Goal: Information Seeking & Learning: Learn about a topic

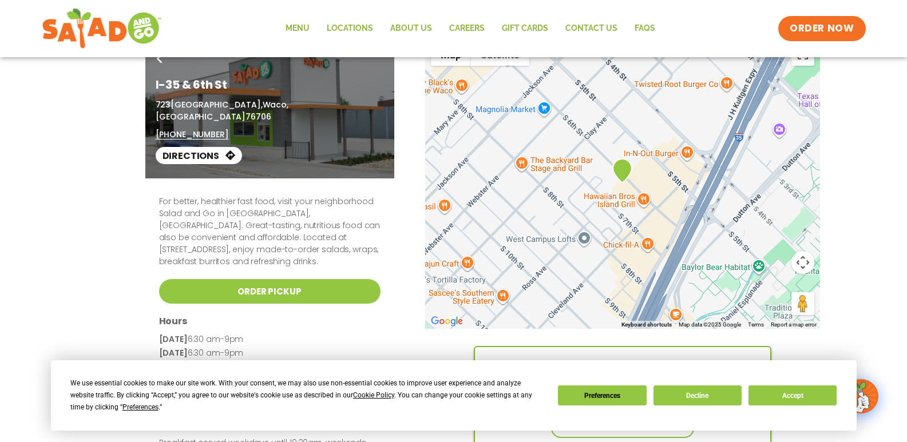
scroll to position [57, 0]
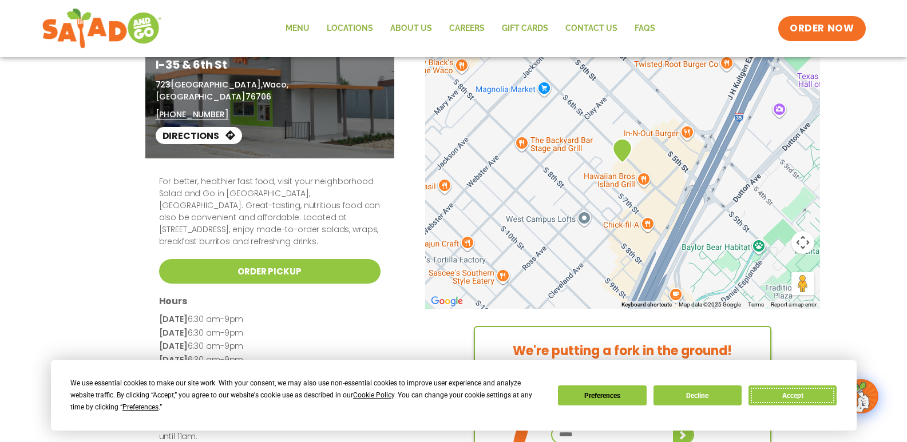
click at [802, 394] on button "Accept" at bounding box center [793, 396] width 88 height 20
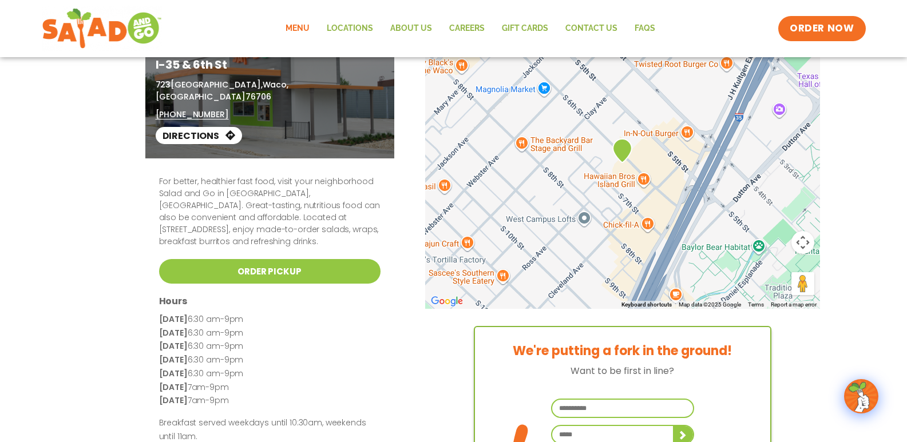
click at [295, 26] on link "Menu" at bounding box center [297, 28] width 41 height 26
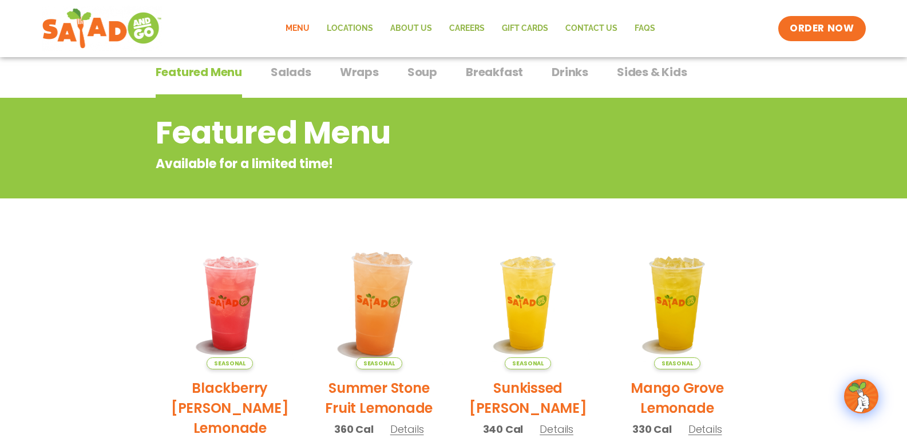
scroll to position [57, 0]
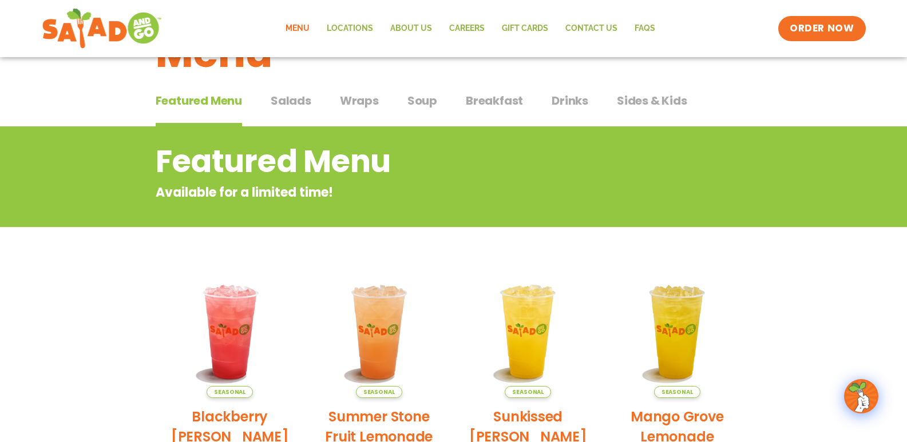
click at [293, 98] on span "Salads" at bounding box center [291, 100] width 41 height 17
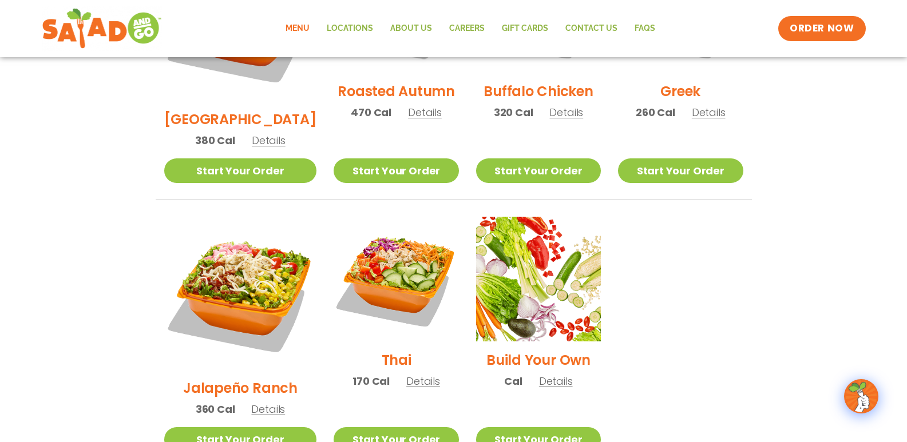
scroll to position [515, 0]
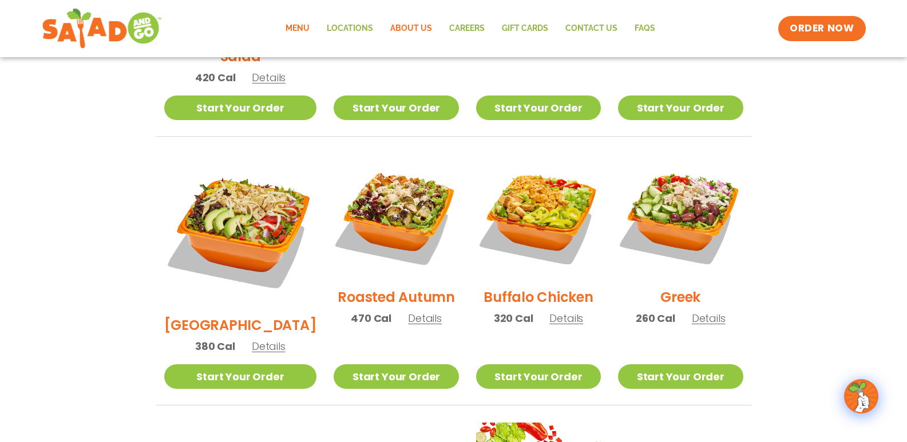
click at [413, 27] on link "About Us" at bounding box center [411, 28] width 59 height 26
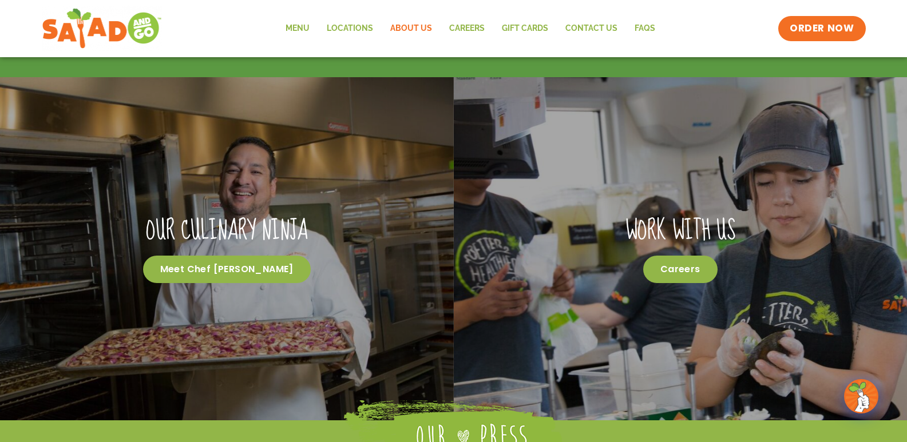
scroll to position [381, 0]
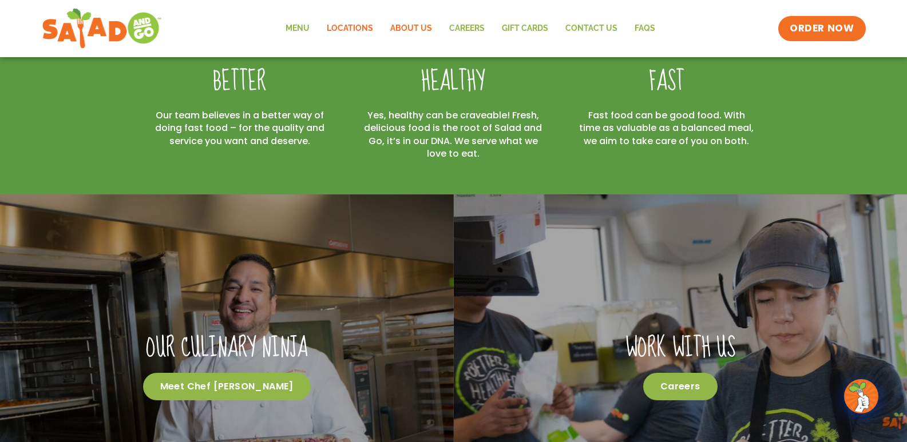
click at [347, 23] on link "Locations" at bounding box center [350, 28] width 64 height 26
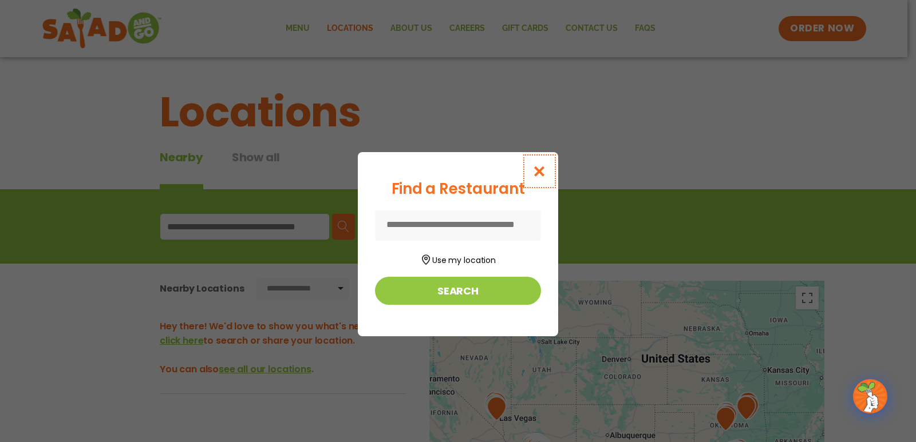
click at [540, 169] on icon "Close modal" at bounding box center [539, 171] width 14 height 12
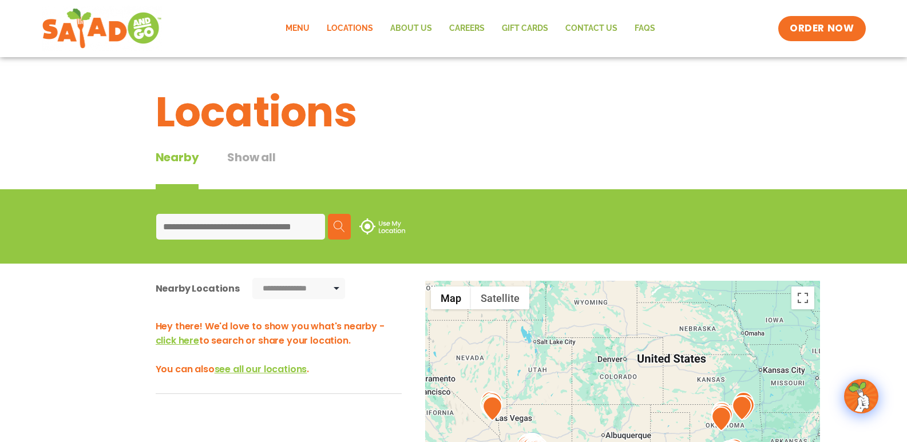
click at [306, 27] on link "Menu" at bounding box center [297, 28] width 41 height 26
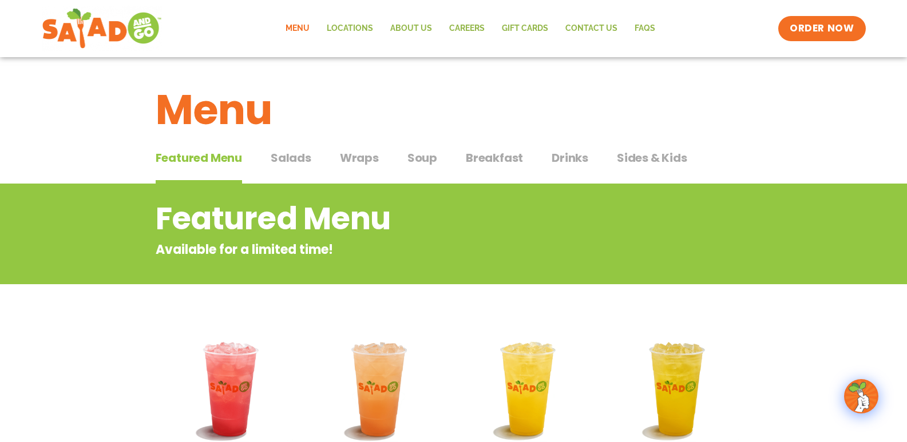
click at [493, 156] on span "Breakfast" at bounding box center [494, 157] width 57 height 17
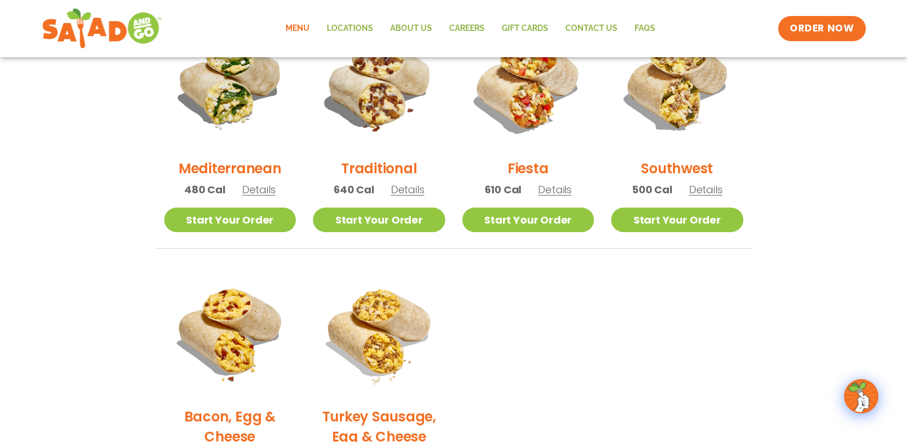
scroll to position [286, 0]
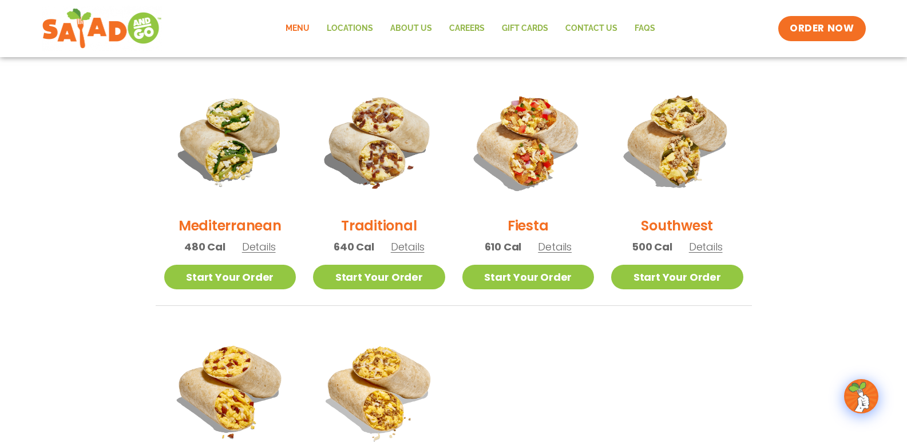
click at [676, 225] on h2 "Southwest" at bounding box center [677, 226] width 72 height 20
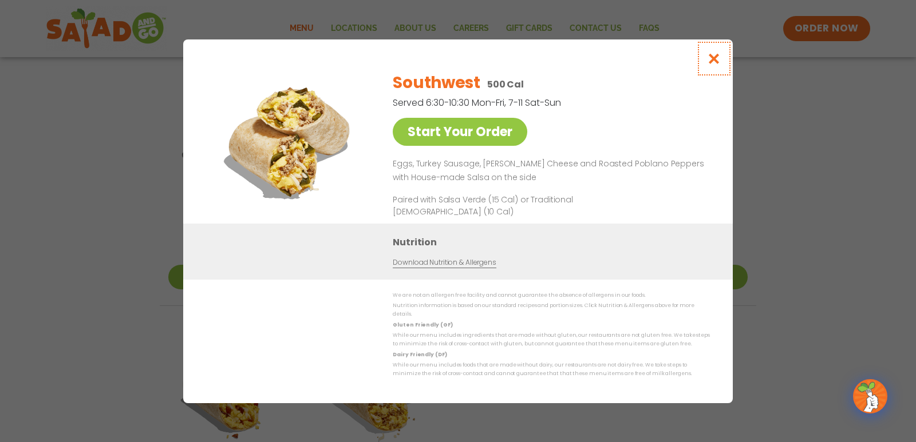
click at [714, 62] on icon "Close modal" at bounding box center [714, 59] width 14 height 12
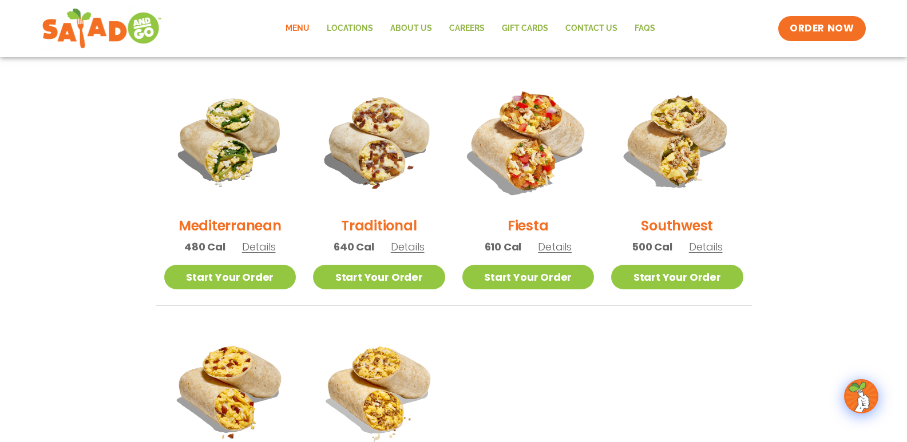
click at [534, 128] on img at bounding box center [527, 141] width 155 height 155
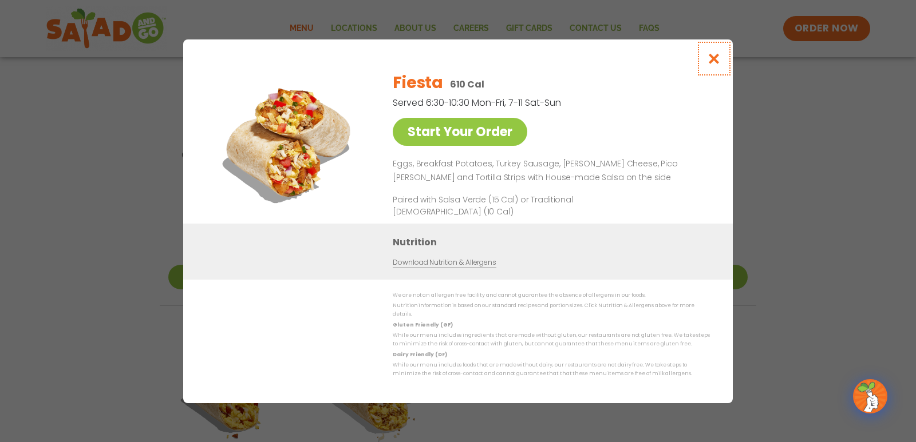
click at [713, 60] on icon "Close modal" at bounding box center [714, 59] width 14 height 12
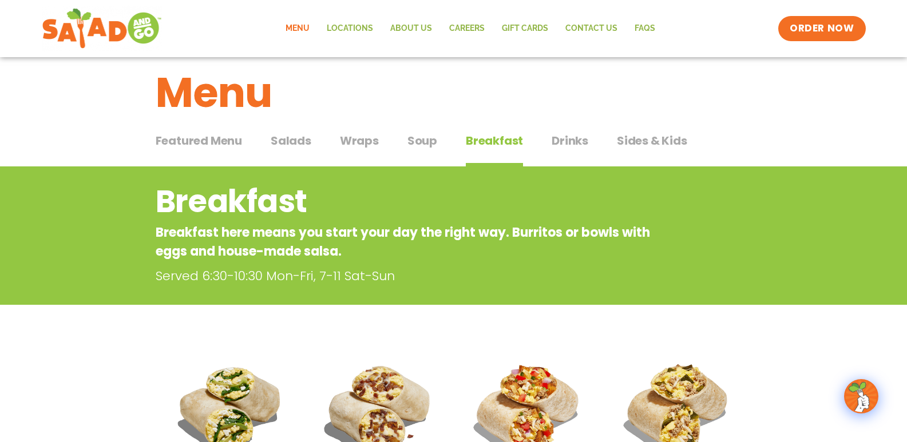
scroll to position [0, 0]
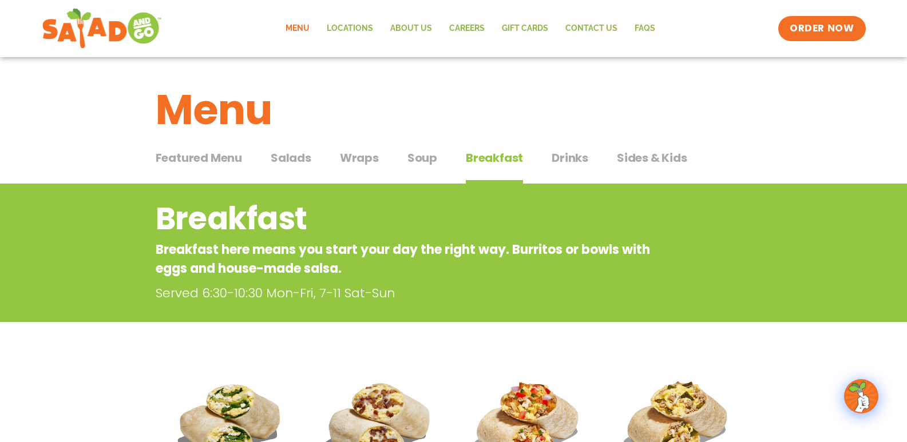
click at [360, 158] on span "Wraps" at bounding box center [359, 157] width 39 height 17
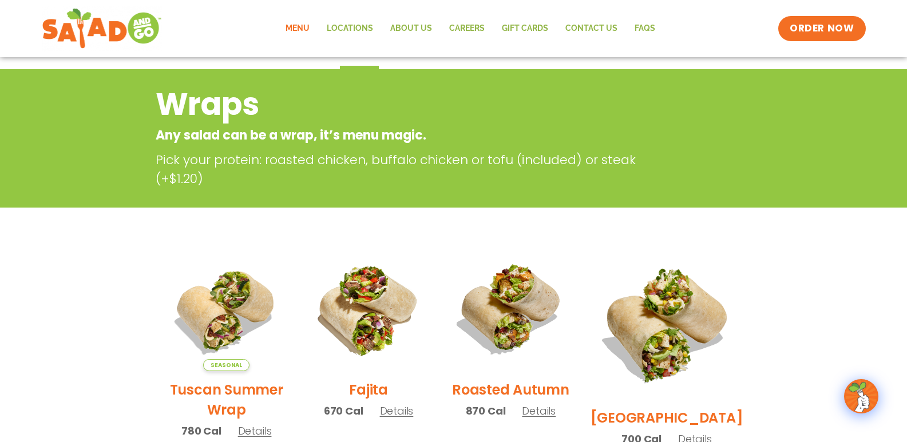
scroll to position [172, 0]
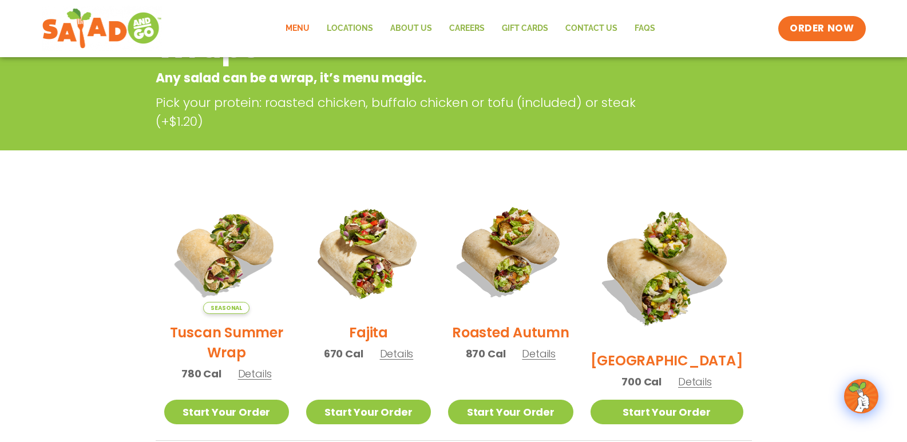
click at [239, 340] on h2 "Tuscan Summer Wrap" at bounding box center [226, 343] width 125 height 40
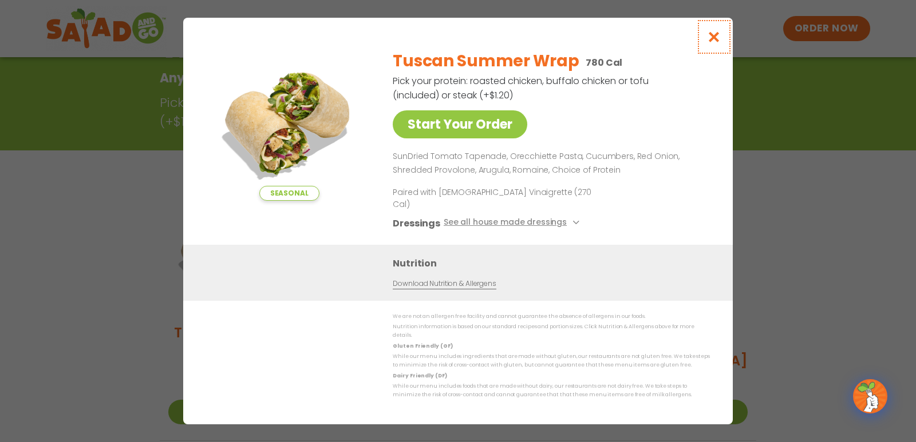
click at [714, 43] on icon "Close modal" at bounding box center [714, 37] width 14 height 12
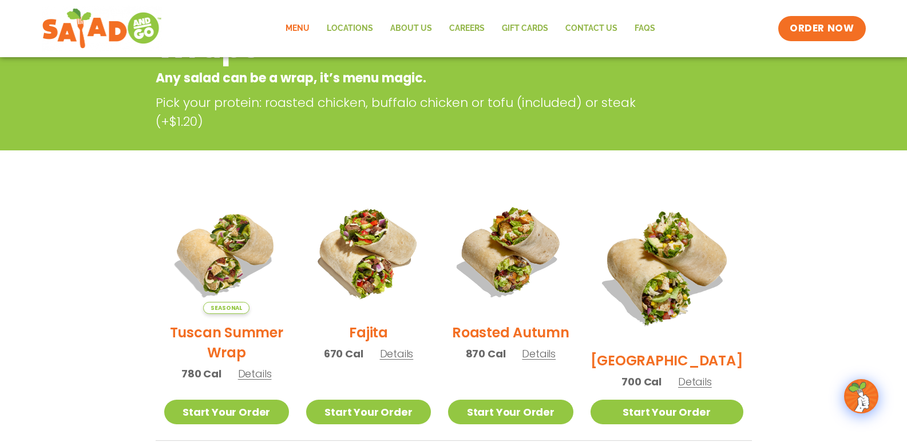
scroll to position [184, 0]
